Goal: Task Accomplishment & Management: Use online tool/utility

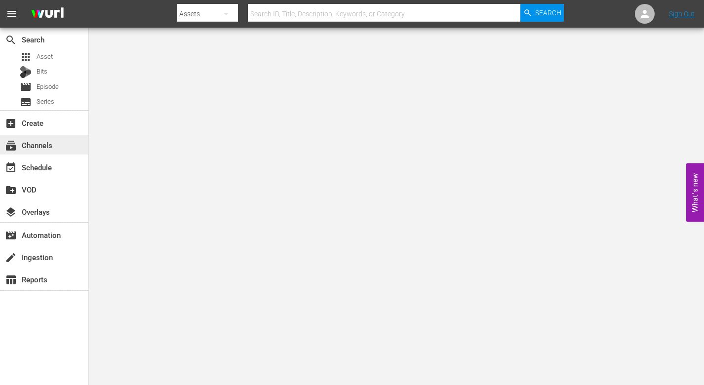
click at [45, 144] on div "subscriptions Channels" at bounding box center [27, 143] width 55 height 9
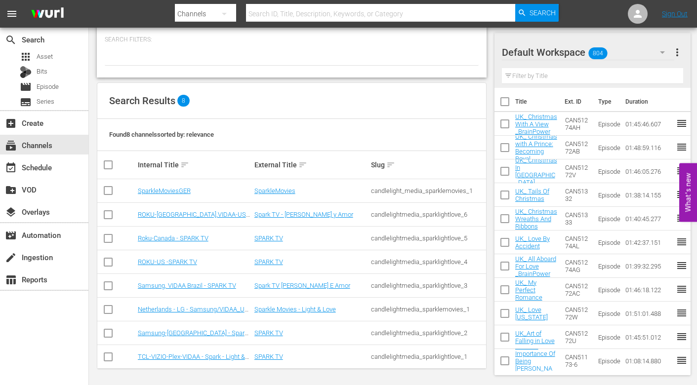
scroll to position [51, 0]
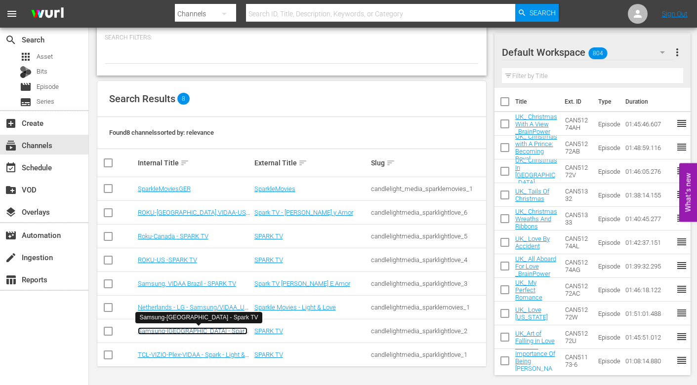
click at [167, 331] on link "Samsung-[GEOGRAPHIC_DATA] - Spark TV" at bounding box center [193, 334] width 110 height 15
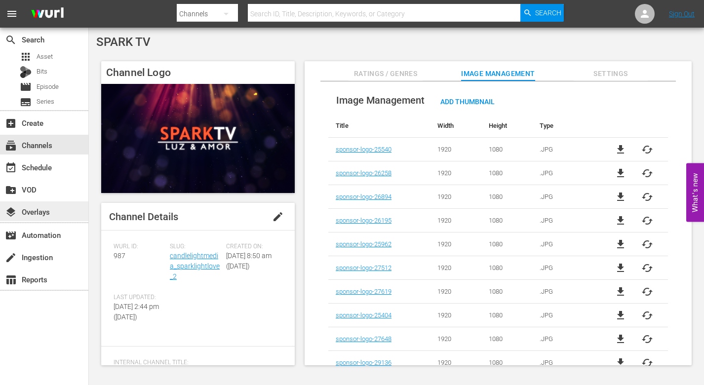
click at [47, 209] on div "layers Overlays" at bounding box center [27, 210] width 55 height 9
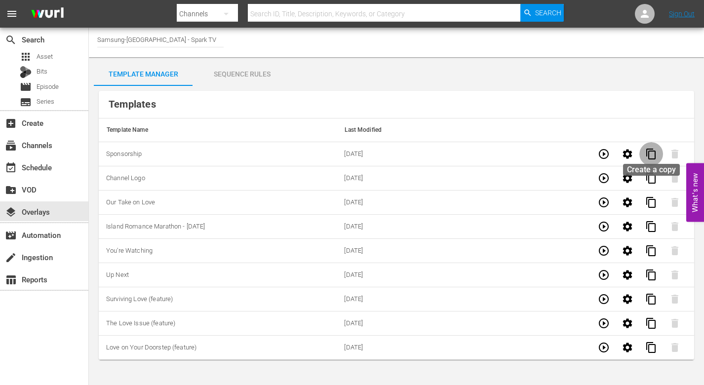
click at [652, 153] on span "content_copy" at bounding box center [651, 154] width 12 height 12
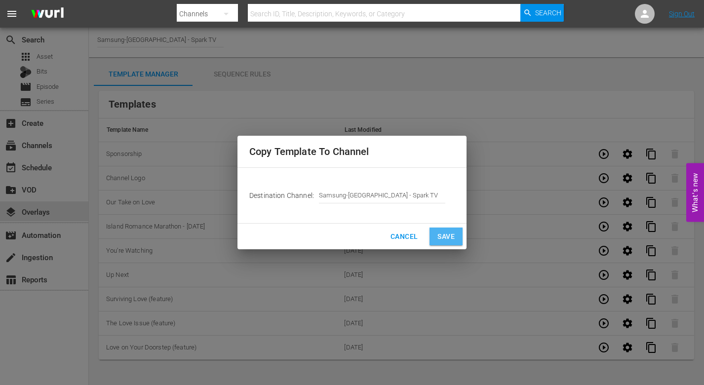
click at [448, 235] on span "Save" at bounding box center [445, 237] width 17 height 12
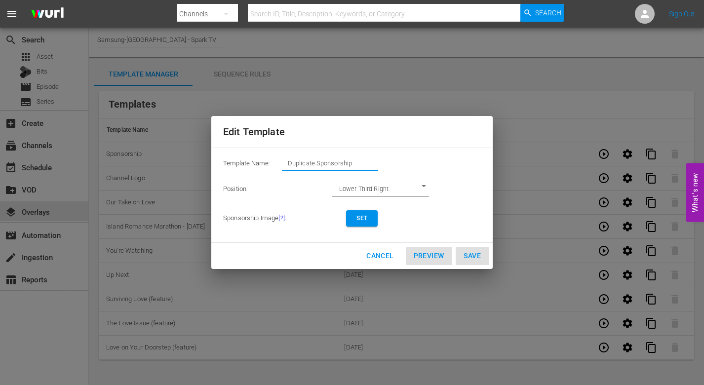
drag, startPoint x: 359, startPoint y: 163, endPoint x: 276, endPoint y: 156, distance: 83.3
click at [276, 156] on div "Template Name: Duplicate Sponsorship" at bounding box center [352, 166] width 258 height 20
click at [319, 162] on input "WP - All Fpr Love" at bounding box center [330, 163] width 96 height 14
click at [365, 215] on span "Set" at bounding box center [362, 218] width 16 height 10
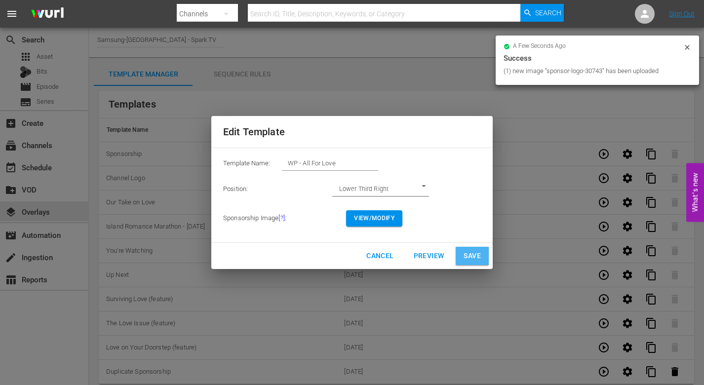
click at [474, 256] on span "Save" at bounding box center [472, 256] width 17 height 12
type input "Duplicate Sponsorship"
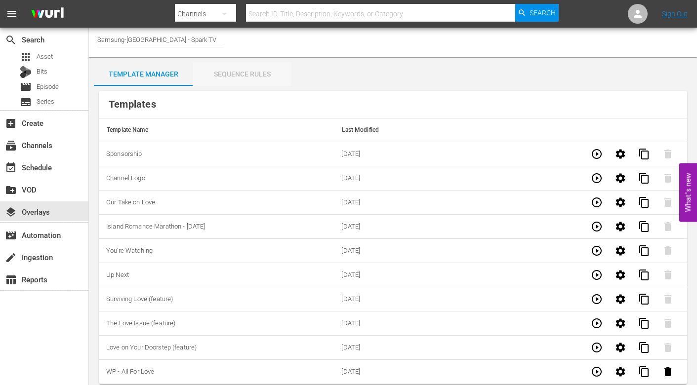
click at [246, 73] on div "Sequence Rules" at bounding box center [242, 74] width 99 height 24
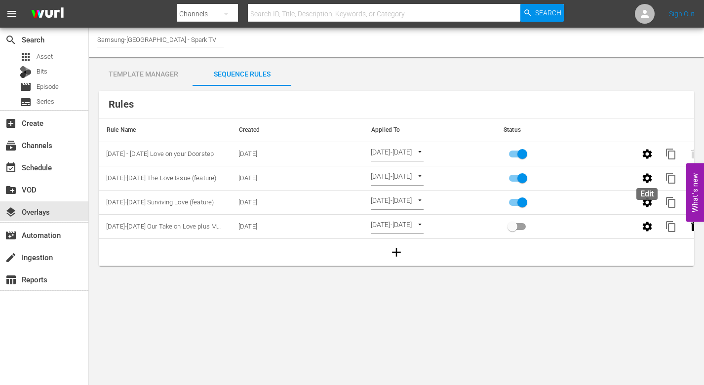
click at [651, 178] on icon "button" at bounding box center [647, 178] width 12 height 12
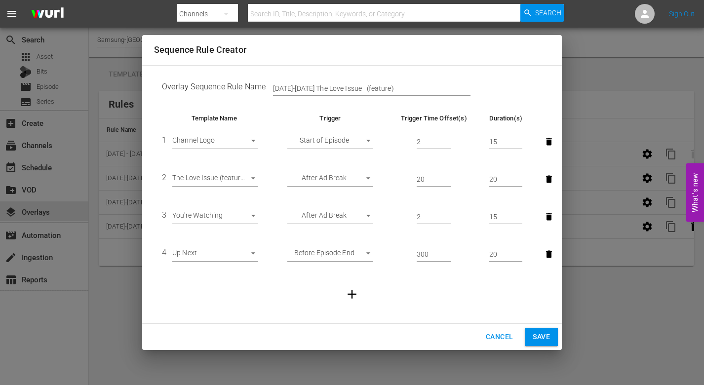
click at [255, 179] on body "menu Search By Channels Search ID, Title, Description, Keywords, or Category Se…" at bounding box center [352, 192] width 704 height 385
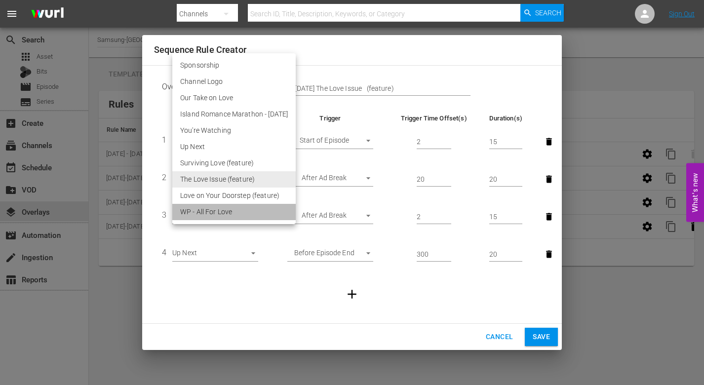
click at [233, 206] on li "WP - All For Love" at bounding box center [233, 212] width 123 height 16
type input "30743"
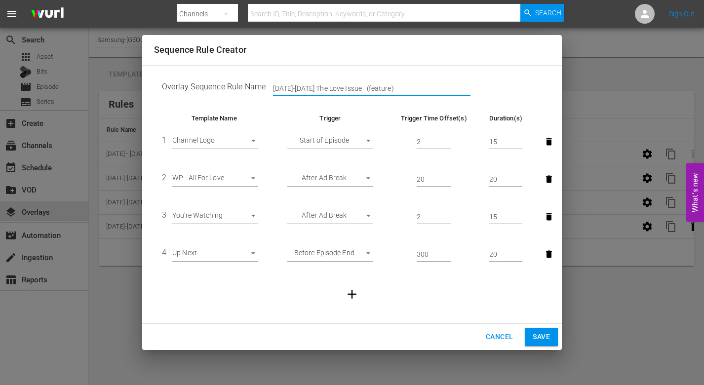
drag, startPoint x: 393, startPoint y: 86, endPoint x: 177, endPoint y: 77, distance: 216.5
click at [177, 77] on td "Overlay Sequence Rule Name [DATE]-[DATE] The Love Issue (feature)" at bounding box center [352, 89] width 396 height 31
type input "[DATE]-[DATE] - WP-All For Love"
click at [547, 332] on span "Save" at bounding box center [541, 337] width 17 height 12
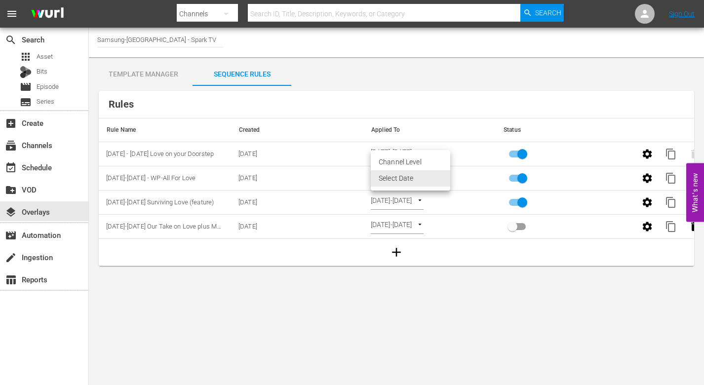
click at [447, 175] on body "menu Search By Channels Search ID, Title, Description, Keywords, or Category Se…" at bounding box center [352, 192] width 704 height 385
click at [397, 160] on li "Channel Level" at bounding box center [410, 162] width 79 height 16
type input "CHANNEL_LEVEL"
click at [419, 175] on body "menu Search By Channels Search ID, Title, Description, Keywords, or Category Se…" at bounding box center [352, 192] width 704 height 385
click at [398, 194] on li "Select Date" at bounding box center [400, 195] width 59 height 16
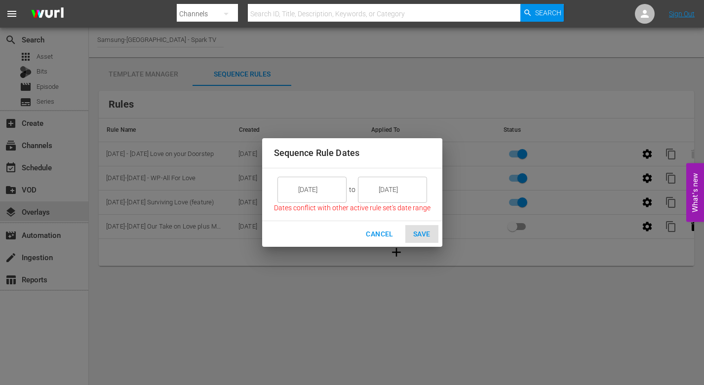
click at [327, 192] on input "[DATE]" at bounding box center [318, 189] width 55 height 27
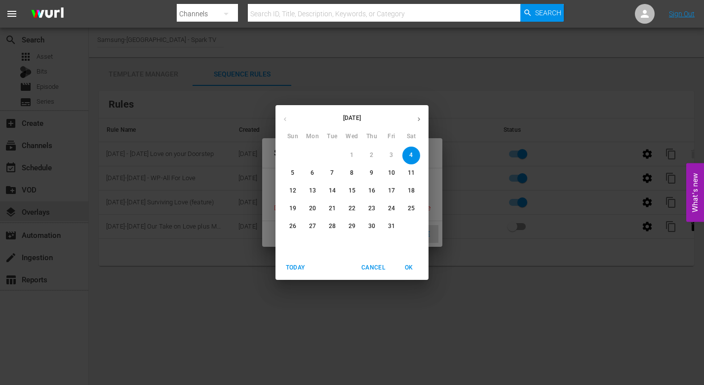
click at [313, 173] on p "6" at bounding box center [312, 173] width 3 height 8
type input "[DATE]"
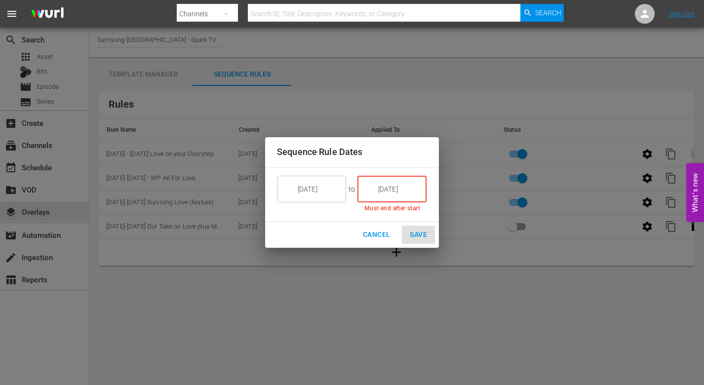
click at [402, 191] on input "[DATE]" at bounding box center [398, 189] width 55 height 27
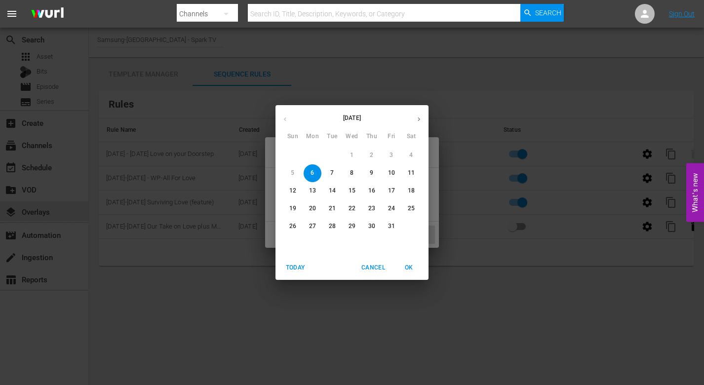
click at [293, 189] on p "12" at bounding box center [292, 191] width 7 height 8
type input "[DATE]"
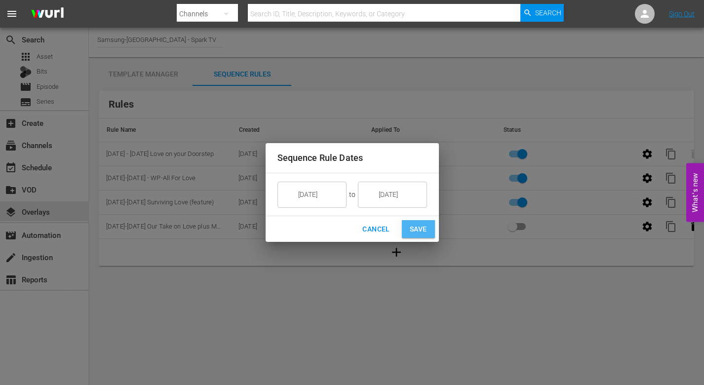
click at [421, 226] on span "Save" at bounding box center [418, 229] width 17 height 12
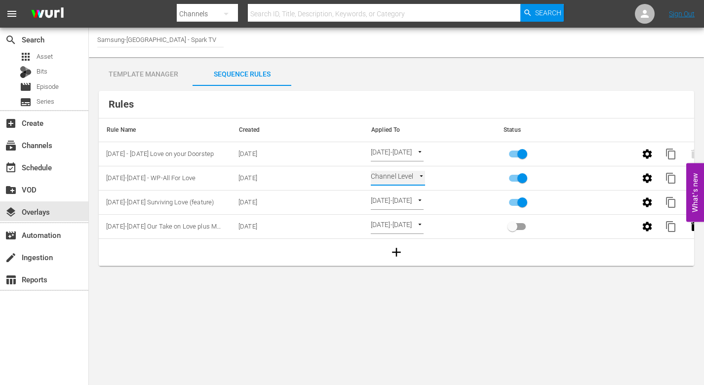
type input "SELECT_DATE"
click at [44, 166] on div "event_available Schedule" at bounding box center [27, 165] width 55 height 9
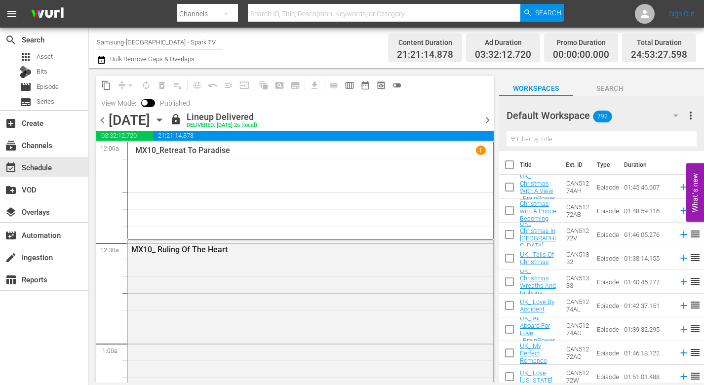
click at [161, 119] on icon "button" at bounding box center [159, 120] width 4 height 2
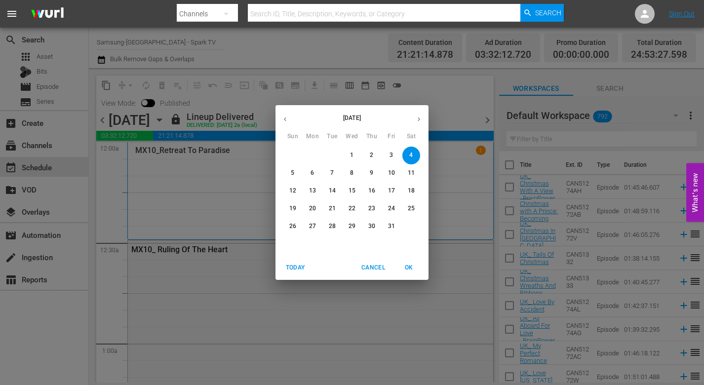
click at [309, 173] on span "6" at bounding box center [313, 173] width 18 height 8
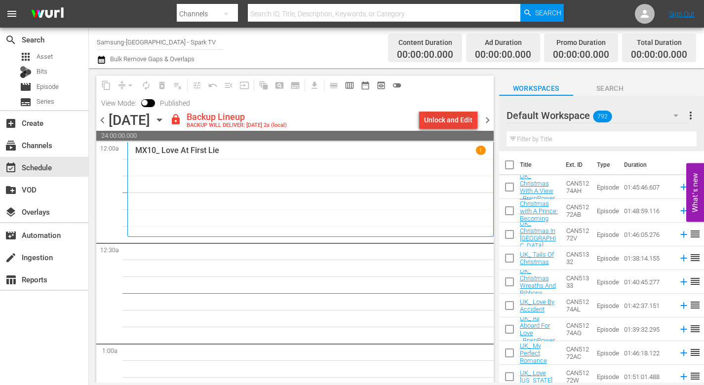
click at [442, 119] on div "Unlock and Edit" at bounding box center [448, 120] width 48 height 18
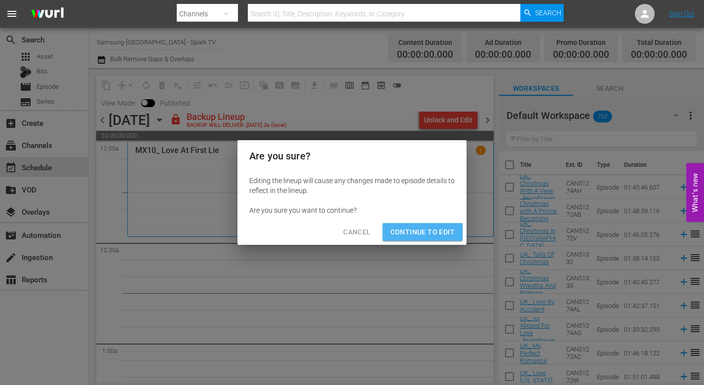
click at [433, 231] on span "Continue to Edit" at bounding box center [422, 232] width 64 height 12
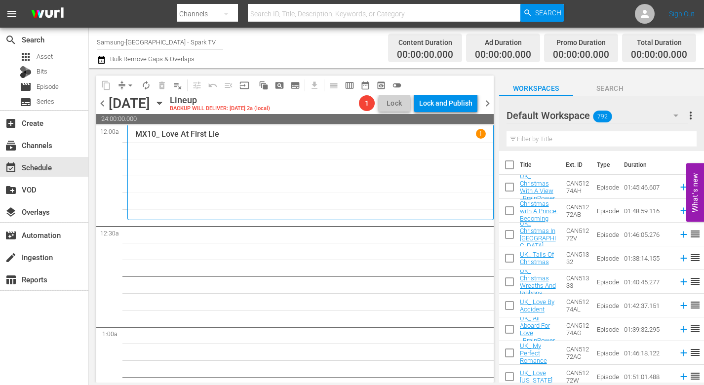
click at [679, 116] on icon "button" at bounding box center [676, 116] width 12 height 12
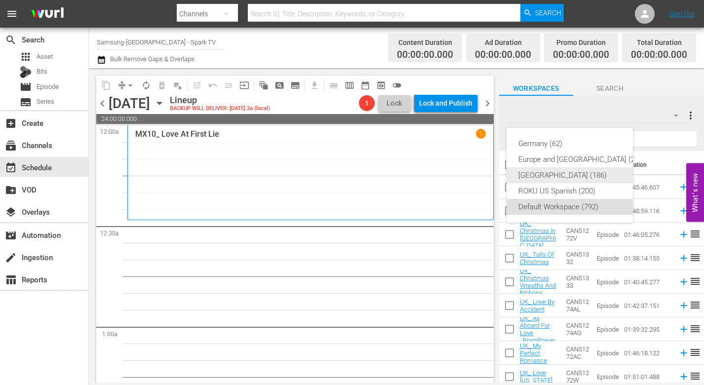
click at [549, 173] on div "[GEOGRAPHIC_DATA] (186)" at bounding box center [581, 175] width 127 height 16
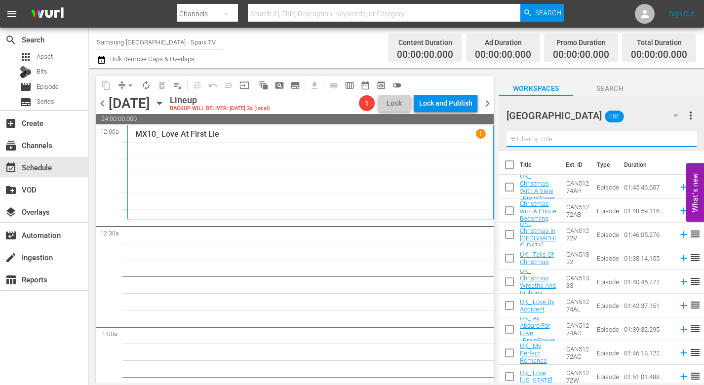
click at [538, 140] on input "text" at bounding box center [602, 139] width 190 height 16
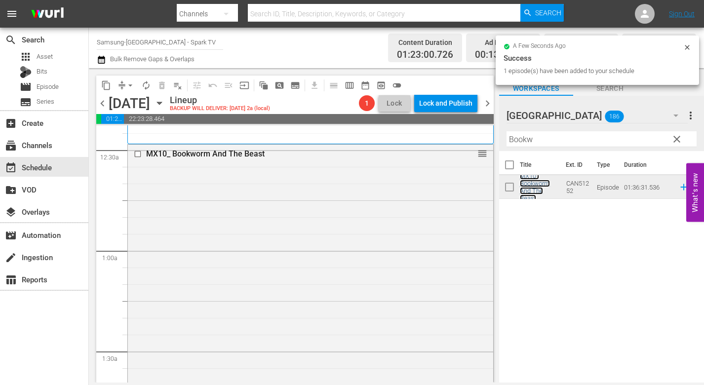
scroll to position [247, 0]
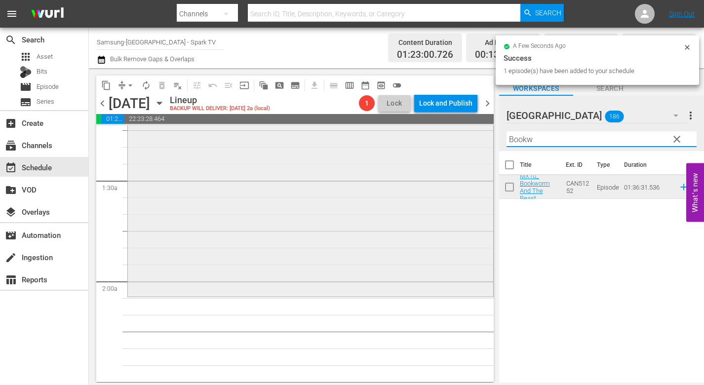
drag, startPoint x: 550, startPoint y: 140, endPoint x: 445, endPoint y: 136, distance: 104.7
click at [447, 136] on div "content_copy compress arrow_drop_down autorenew_outlined delete_forever_outline…" at bounding box center [396, 225] width 615 height 314
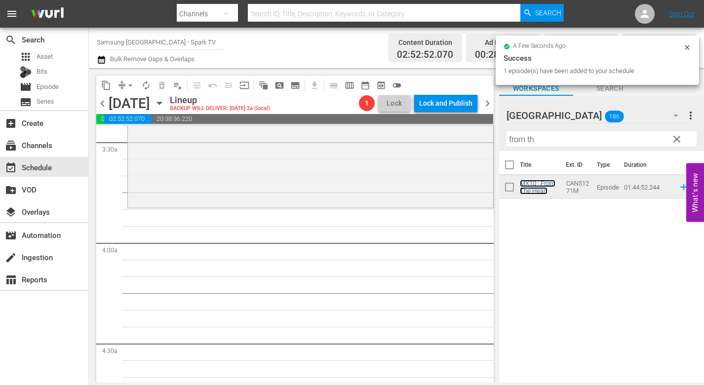
scroll to position [691, 0]
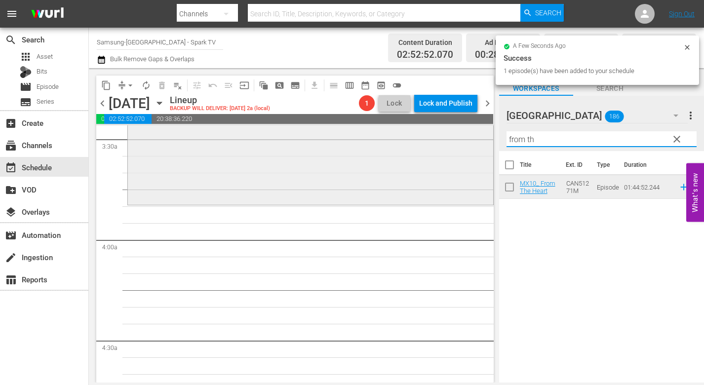
drag, startPoint x: 506, startPoint y: 140, endPoint x: 398, endPoint y: 136, distance: 107.7
click at [398, 136] on div "content_copy compress arrow_drop_down autorenew_outlined delete_forever_outline…" at bounding box center [396, 225] width 615 height 314
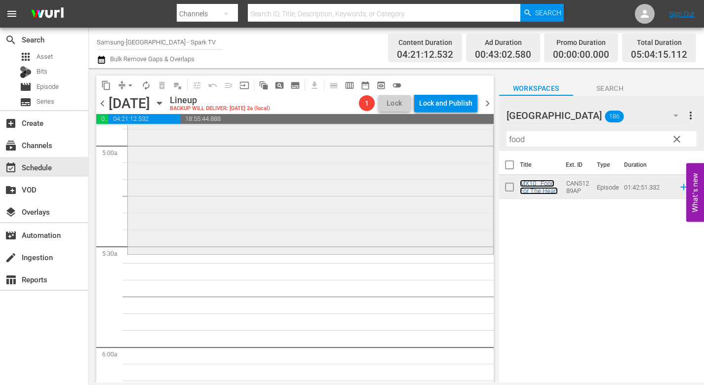
scroll to position [987, 0]
click at [472, 135] on div "content_copy compress arrow_drop_down autorenew_outlined delete_forever_outline…" at bounding box center [396, 225] width 615 height 314
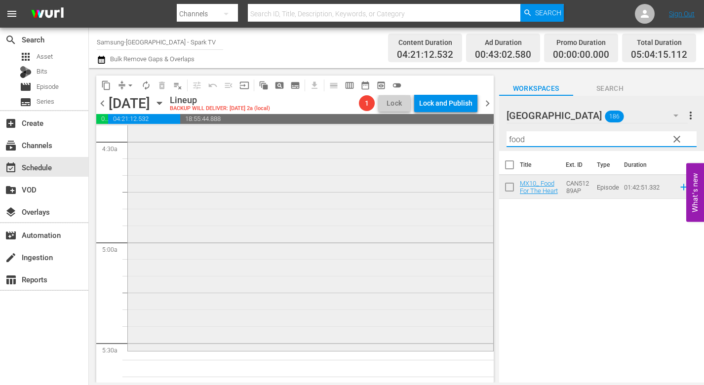
scroll to position [938, 0]
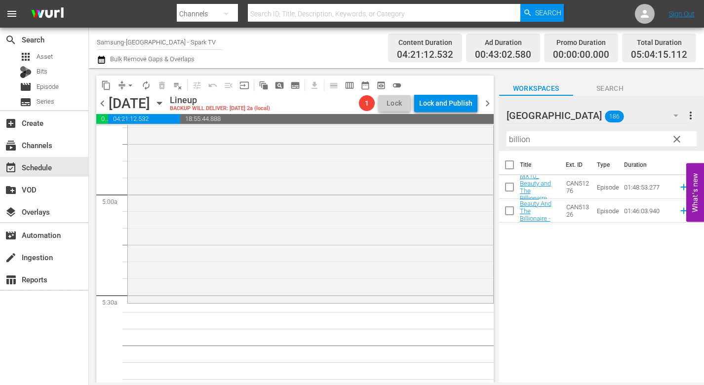
drag, startPoint x: 574, startPoint y: 278, endPoint x: 555, endPoint y: 255, distance: 29.8
click at [577, 282] on div "Title Ext. ID Type Duration MX10_ Beauty and The Billionaire CAN51276 Episode 0…" at bounding box center [601, 267] width 205 height 233
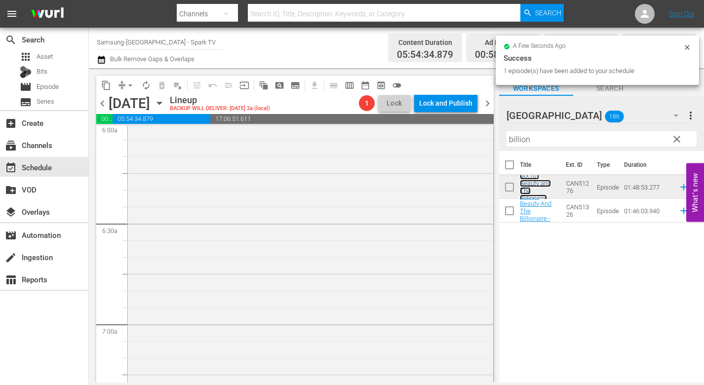
scroll to position [1382, 0]
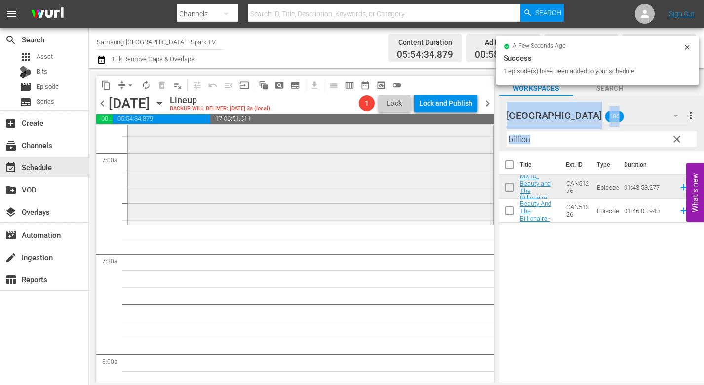
drag, startPoint x: 557, startPoint y: 147, endPoint x: 471, endPoint y: 138, distance: 85.9
click at [472, 138] on div "content_copy compress arrow_drop_down autorenew_outlined delete_forever_outline…" at bounding box center [396, 225] width 615 height 314
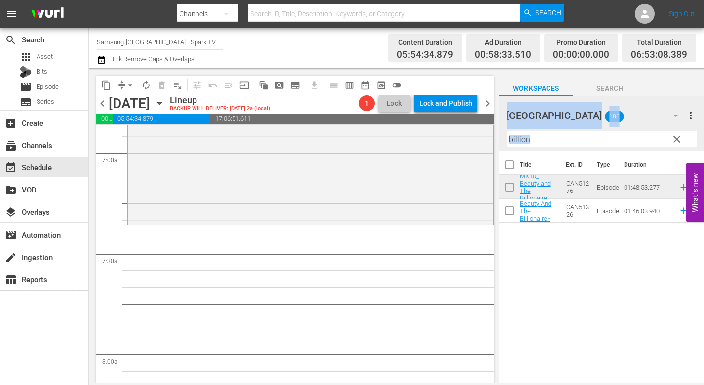
drag, startPoint x: 545, startPoint y: 145, endPoint x: 551, endPoint y: 140, distance: 8.5
click at [545, 144] on input "billion" at bounding box center [602, 139] width 190 height 16
click at [555, 139] on input "billion" at bounding box center [602, 139] width 190 height 16
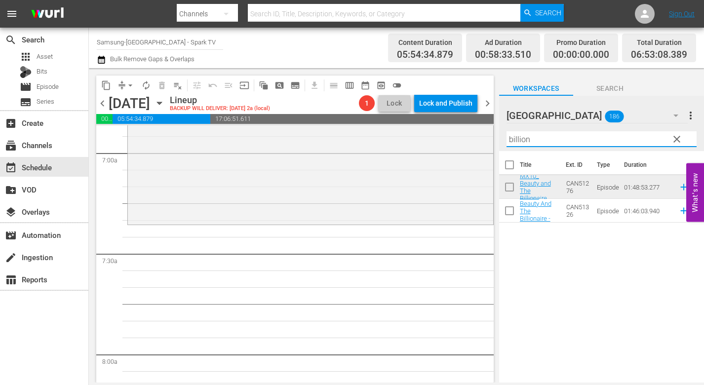
drag, startPoint x: 555, startPoint y: 139, endPoint x: 501, endPoint y: 135, distance: 54.9
click at [501, 135] on div "[GEOGRAPHIC_DATA] 186 [GEOGRAPHIC_DATA] more_vert clear Filter by Title billion" at bounding box center [601, 123] width 205 height 55
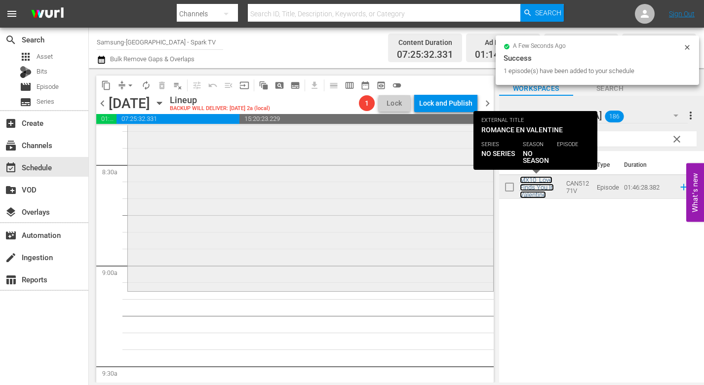
scroll to position [1678, 0]
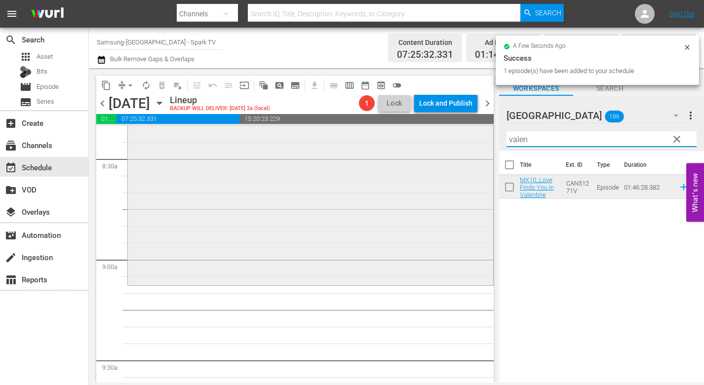
drag, startPoint x: 537, startPoint y: 141, endPoint x: 451, endPoint y: 135, distance: 85.6
click at [451, 135] on div "content_copy compress arrow_drop_down autorenew_outlined delete_forever_outline…" at bounding box center [396, 225] width 615 height 314
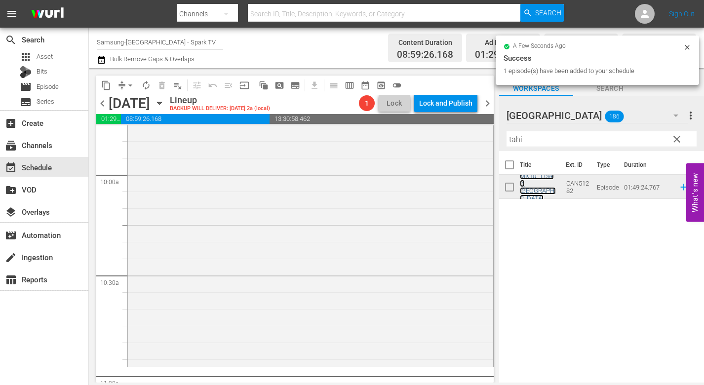
scroll to position [1975, 0]
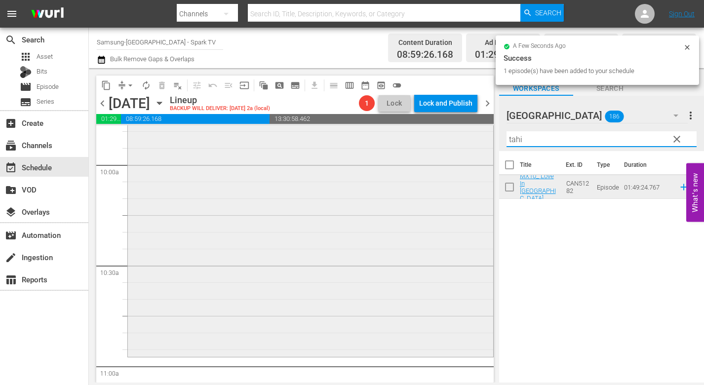
drag, startPoint x: 542, startPoint y: 141, endPoint x: 418, endPoint y: 125, distance: 124.9
click at [418, 125] on div "content_copy compress arrow_drop_down autorenew_outlined delete_forever_outline…" at bounding box center [396, 225] width 615 height 314
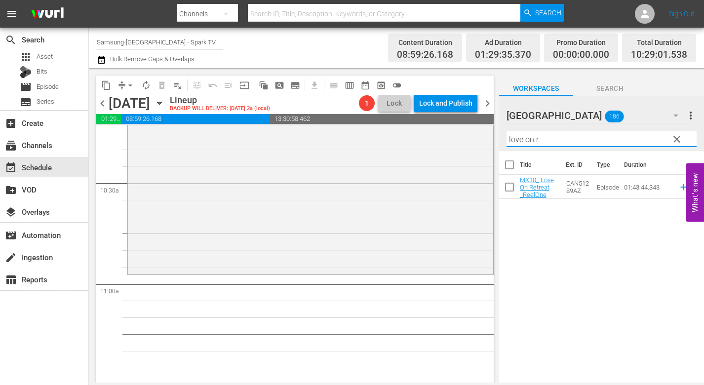
scroll to position [2123, 0]
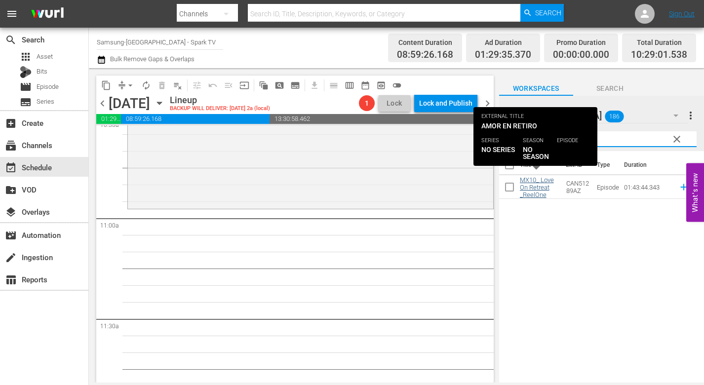
type input "love on r"
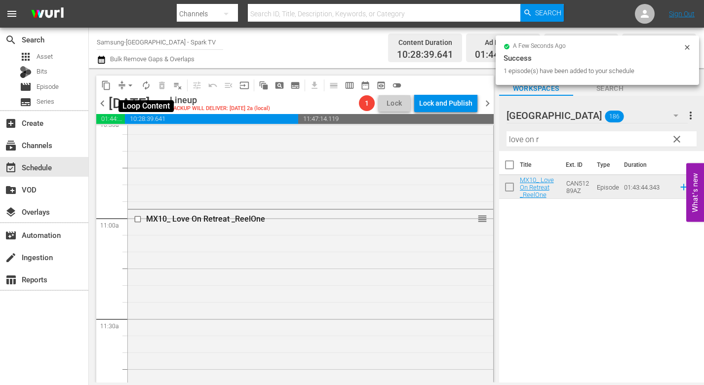
click at [146, 86] on span "autorenew_outlined" at bounding box center [146, 85] width 10 height 10
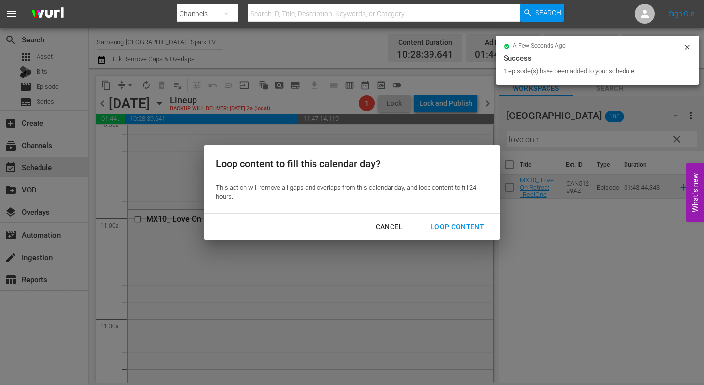
click at [462, 224] on div "Loop Content" at bounding box center [458, 227] width 70 height 12
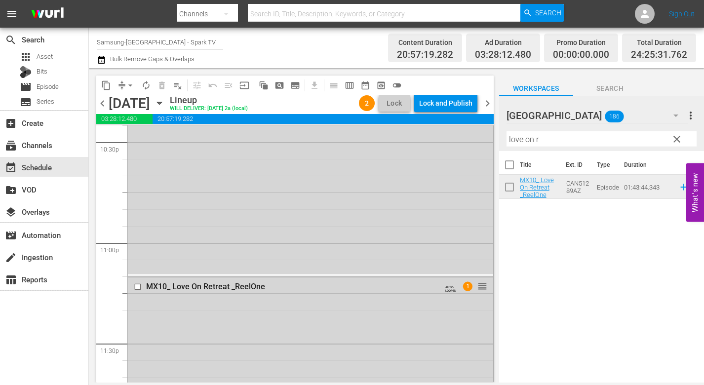
scroll to position [4591, 0]
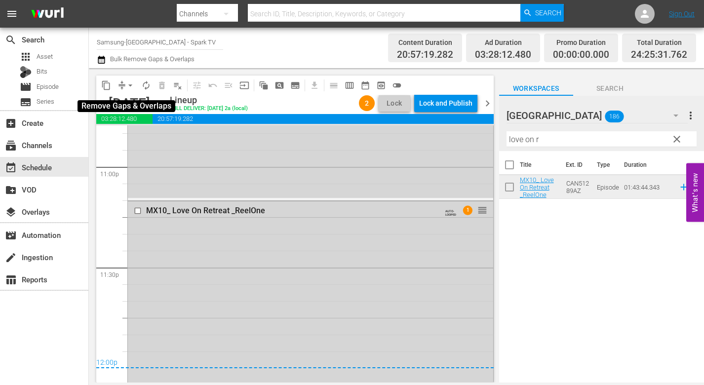
click at [130, 85] on span "arrow_drop_down" at bounding box center [130, 85] width 10 height 10
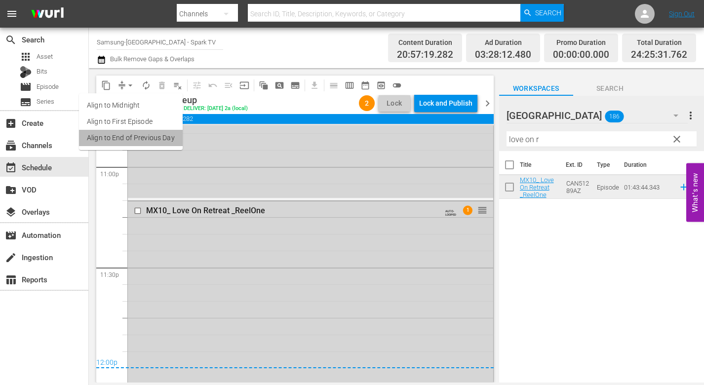
click at [141, 136] on li "Align to End of Previous Day" at bounding box center [131, 138] width 104 height 16
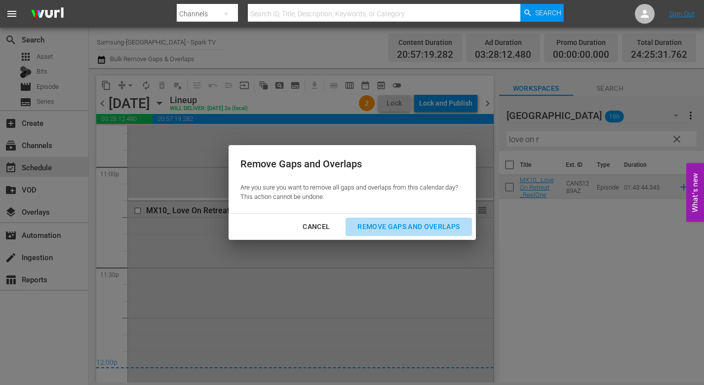
click at [411, 224] on div "Remove Gaps and Overlaps" at bounding box center [409, 227] width 118 height 12
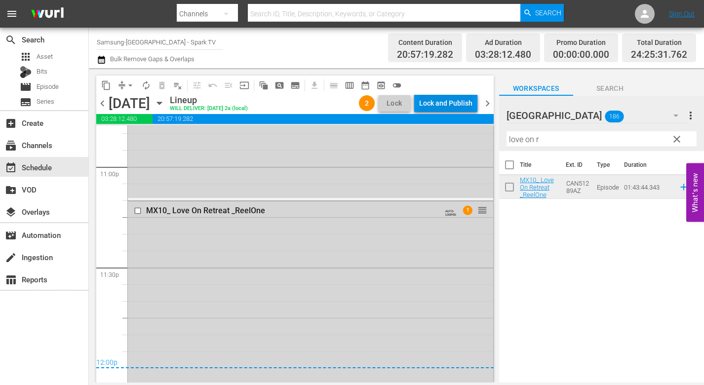
click at [447, 104] on div "Lock and Publish" at bounding box center [445, 103] width 53 height 18
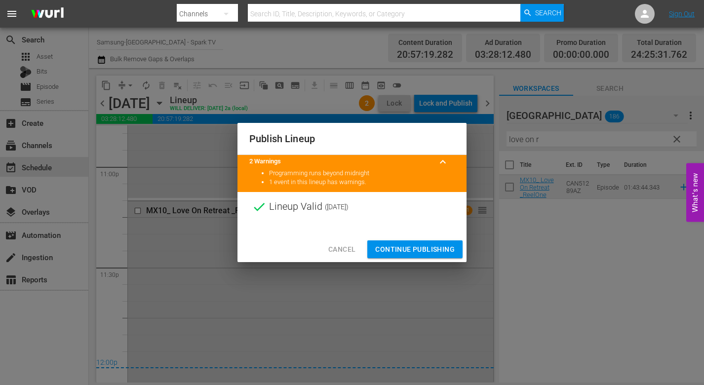
click at [419, 249] on span "Continue Publishing" at bounding box center [414, 249] width 79 height 12
